Goal: Task Accomplishment & Management: Use online tool/utility

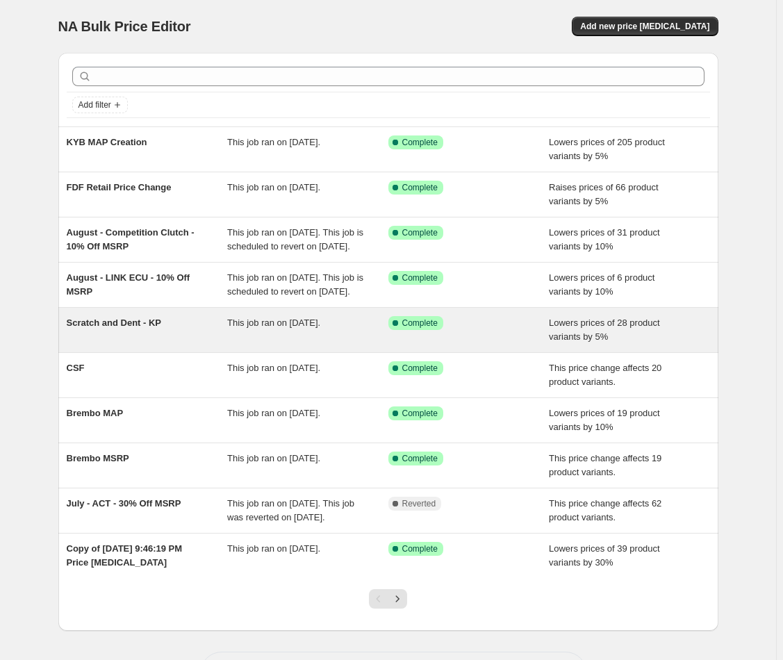
click at [102, 343] on div "Scratch and Dent - KP" at bounding box center [147, 330] width 161 height 28
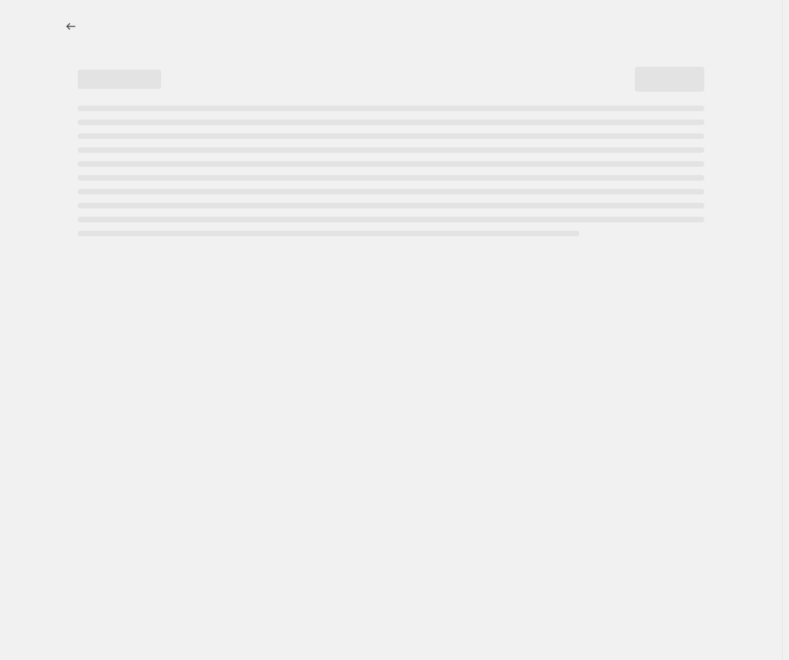
select select "percentage"
select select "no_change"
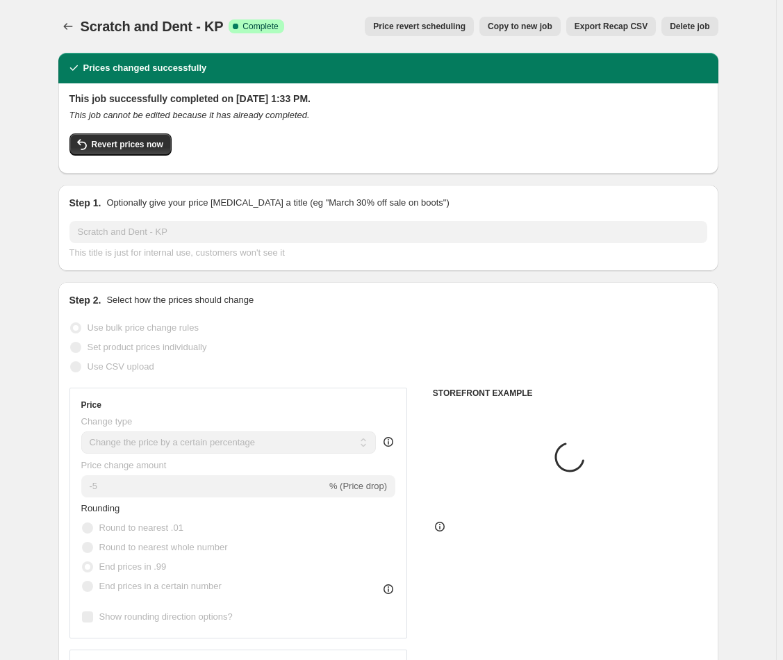
select select "collection"
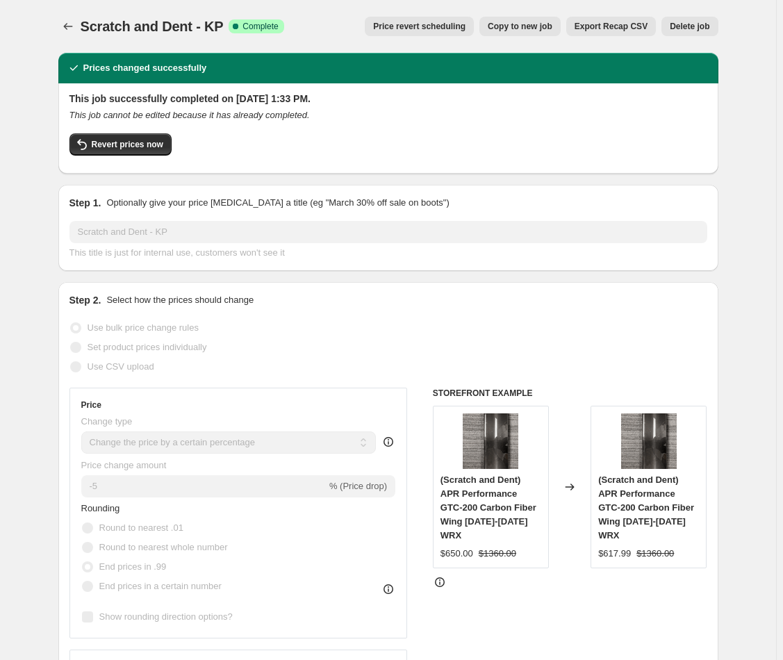
click at [513, 22] on span "Copy to new job" at bounding box center [520, 26] width 65 height 11
select select "percentage"
select select "no_change"
select select "collection"
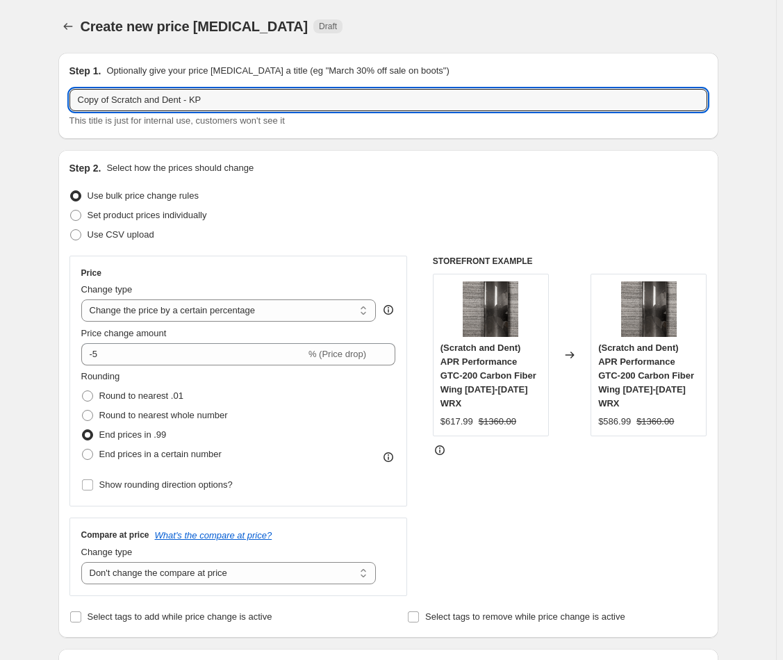
drag, startPoint x: 115, startPoint y: 99, endPoint x: 101, endPoint y: 78, distance: 25.6
click at [101, 78] on div "Step 1. Optionally give your price [MEDICAL_DATA] a title (eg "March 30% off sa…" at bounding box center [388, 96] width 638 height 64
click at [243, 95] on input "Scratch and Dent - KP" at bounding box center [388, 100] width 638 height 22
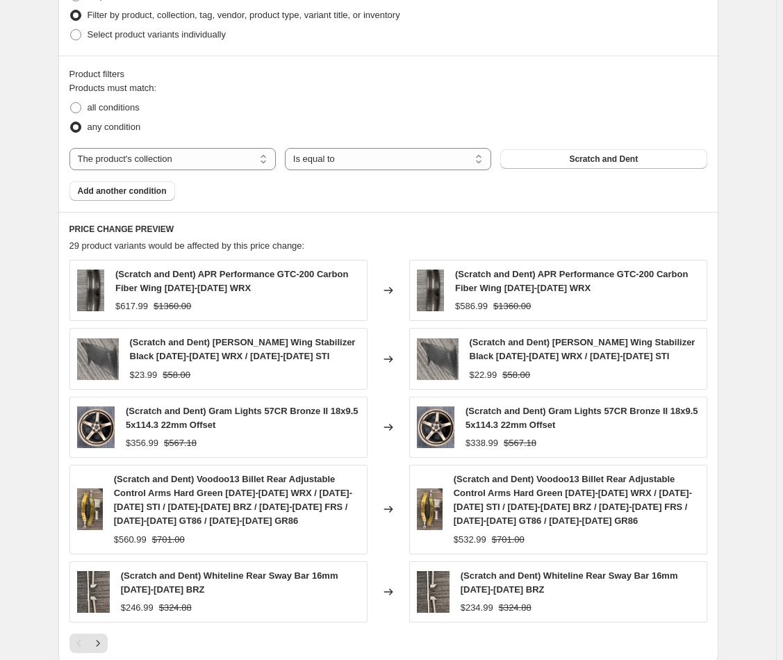
scroll to position [933, 0]
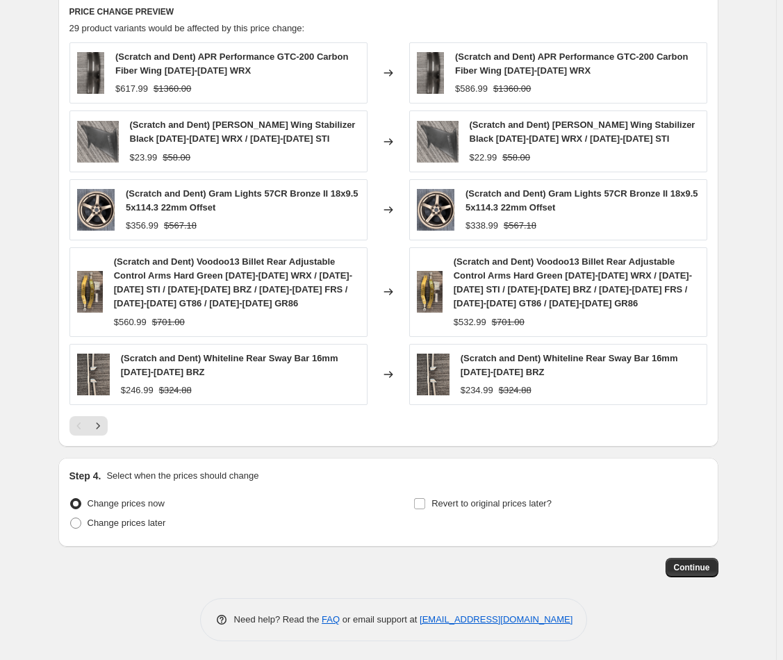
type input "Scratch and Dent - KP"
click at [70, 523] on div "Step 4. Select when the prices should change Change prices now Change prices la…" at bounding box center [388, 502] width 660 height 89
click at [77, 521] on span at bounding box center [75, 523] width 11 height 11
click at [71, 518] on input "Change prices later" at bounding box center [70, 518] width 1 height 1
radio input "true"
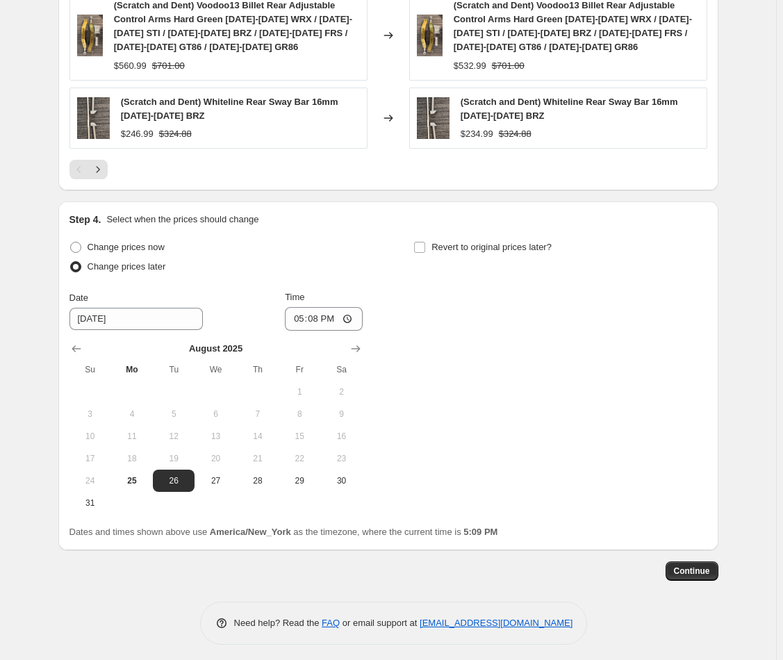
scroll to position [1192, 0]
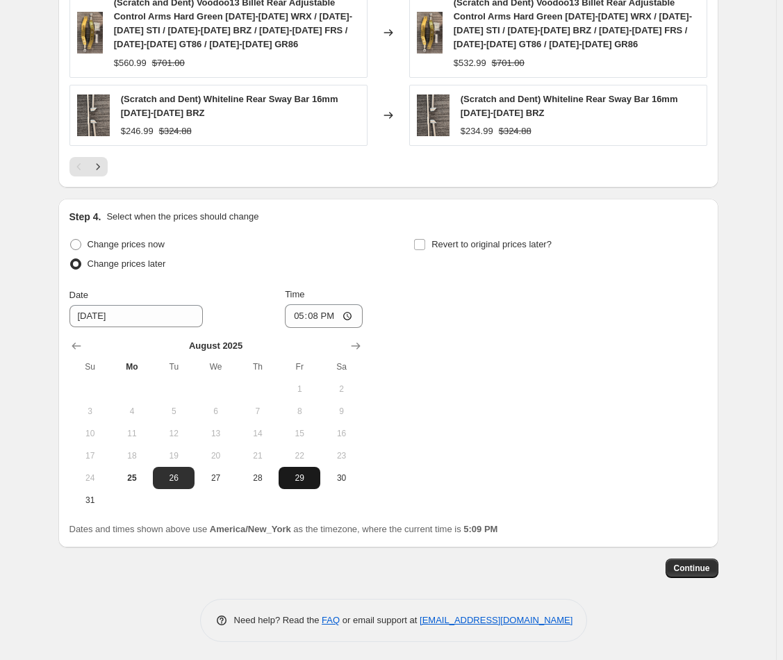
click at [308, 477] on span "29" at bounding box center [299, 478] width 31 height 11
type input "[DATE]"
click at [680, 563] on span "Continue" at bounding box center [692, 568] width 36 height 11
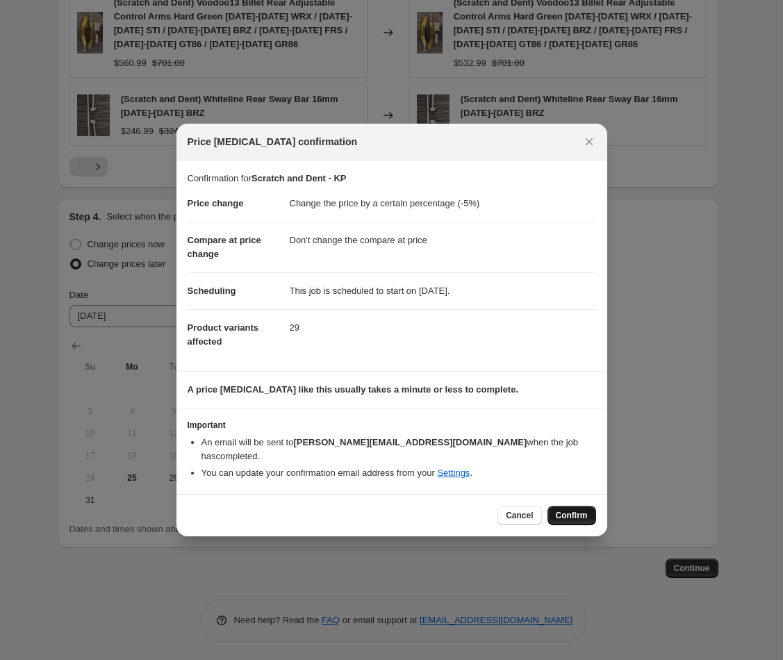
click at [579, 510] on span "Confirm" at bounding box center [572, 515] width 32 height 11
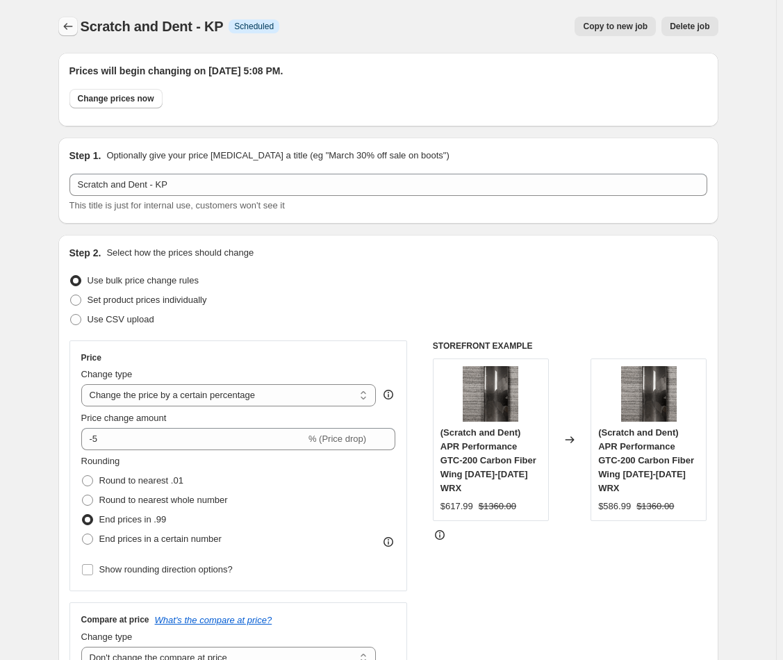
click at [74, 21] on icon "Price change jobs" at bounding box center [68, 26] width 14 height 14
